Goal: Contribute content: Contribute content

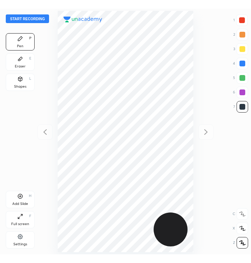
scroll to position [245, 135]
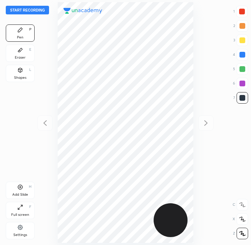
click at [244, 6] on div at bounding box center [242, 12] width 12 height 12
click at [31, 10] on button "Start recording" at bounding box center [27, 10] width 43 height 9
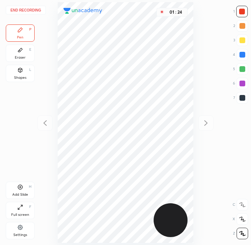
click at [240, 14] on div at bounding box center [242, 12] width 6 height 6
click at [238, 96] on div at bounding box center [242, 98] width 12 height 12
click at [249, 173] on div "End recording 1 2 3 4 5 6 7 R O A L C X Z Erase all C X Z Pen P Eraser E Shapes…" at bounding box center [125, 122] width 251 height 245
click at [241, 10] on div at bounding box center [242, 12] width 6 height 6
click at [27, 10] on button "End recording" at bounding box center [26, 10] width 40 height 9
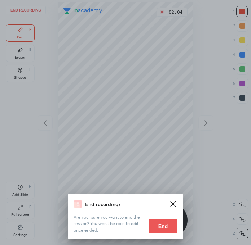
click at [155, 227] on button "End" at bounding box center [162, 226] width 29 height 14
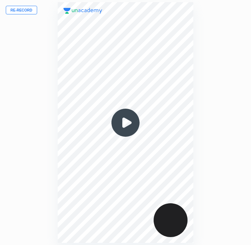
click at [27, 13] on button "Re-record" at bounding box center [21, 10] width 31 height 9
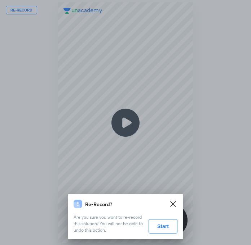
click at [155, 228] on button "Start" at bounding box center [162, 226] width 29 height 14
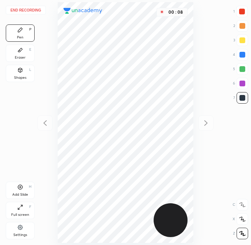
click at [241, 10] on div at bounding box center [242, 12] width 6 height 6
click at [239, 94] on div at bounding box center [242, 98] width 12 height 12
click at [242, 9] on div at bounding box center [242, 12] width 6 height 6
click at [28, 13] on button "End recording" at bounding box center [26, 10] width 40 height 9
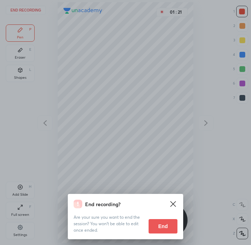
click at [164, 224] on button "End" at bounding box center [162, 226] width 29 height 14
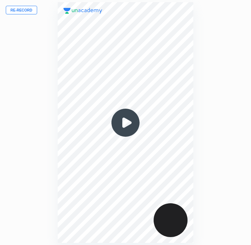
click at [12, 9] on button "Re-record" at bounding box center [21, 10] width 31 height 9
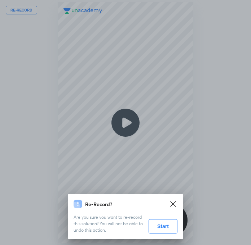
click at [161, 229] on button "Start" at bounding box center [162, 226] width 29 height 14
